Goal: Task Accomplishment & Management: Manage account settings

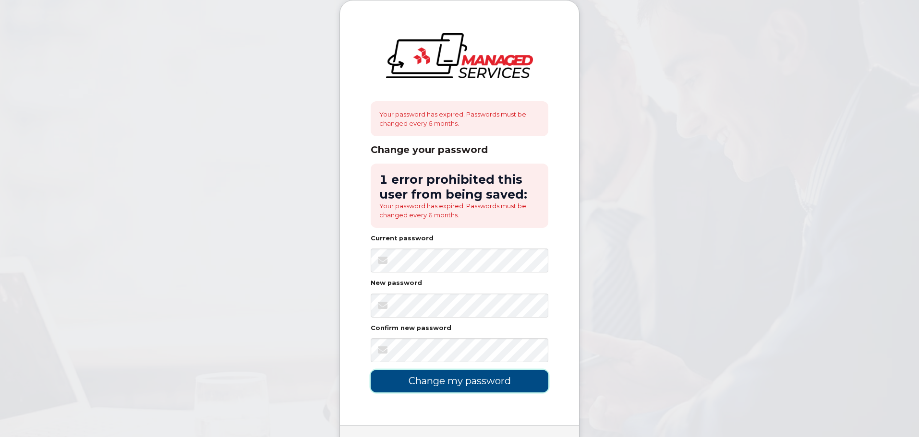
click at [446, 385] on input "Change my password" at bounding box center [460, 381] width 178 height 23
